Goal: Information Seeking & Learning: Learn about a topic

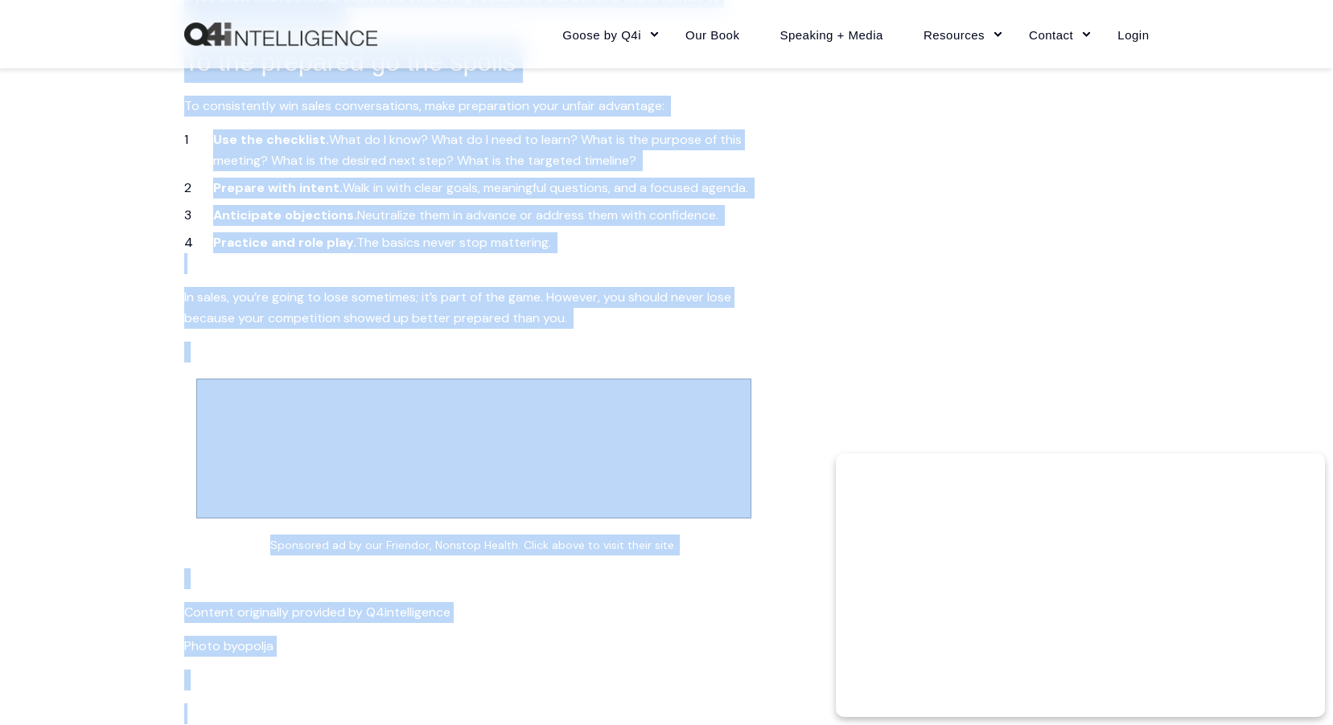
scroll to position [3002, 0]
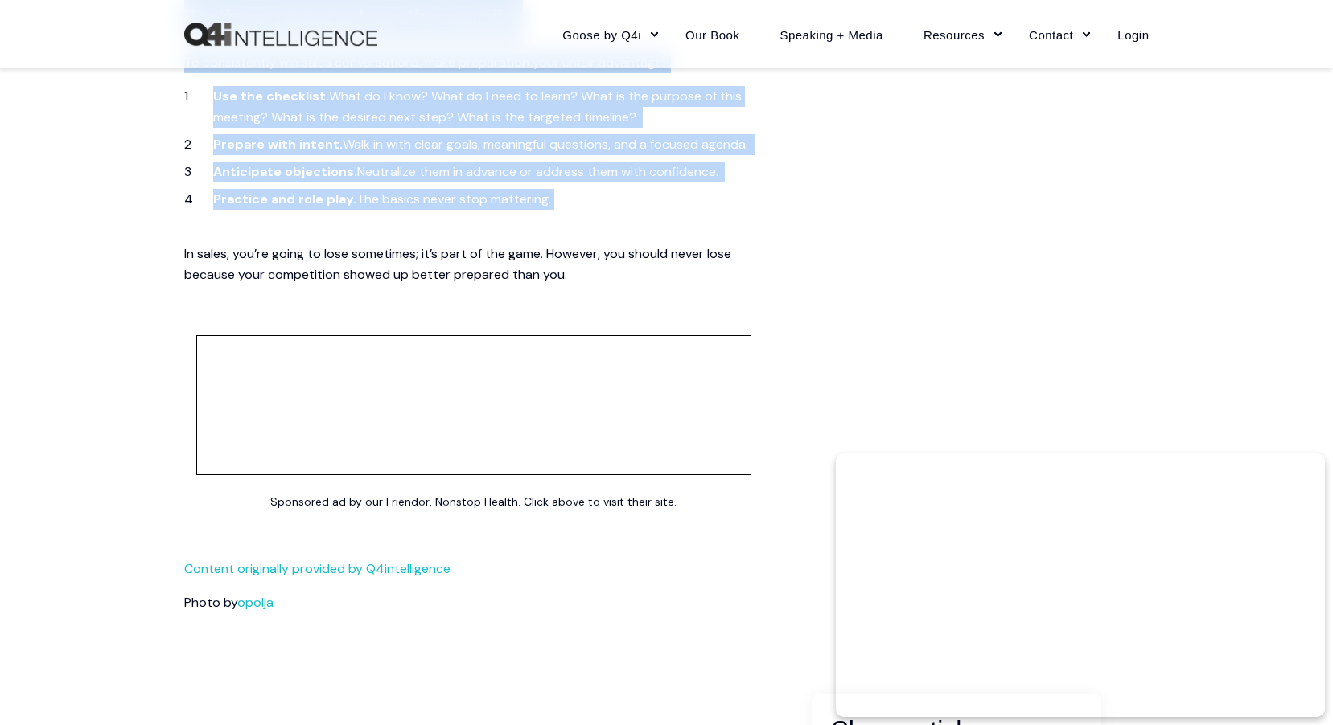
drag, startPoint x: 239, startPoint y: 458, endPoint x: 649, endPoint y: 262, distance: 454.7
drag, startPoint x: 649, startPoint y: 262, endPoint x: 589, endPoint y: 247, distance: 61.4
copy span "Lor ipsumdolor sit amet Conse adipi elitseddoeiu tempor incidi. Utlabo etdo ma …"
